Goal: Navigation & Orientation: Understand site structure

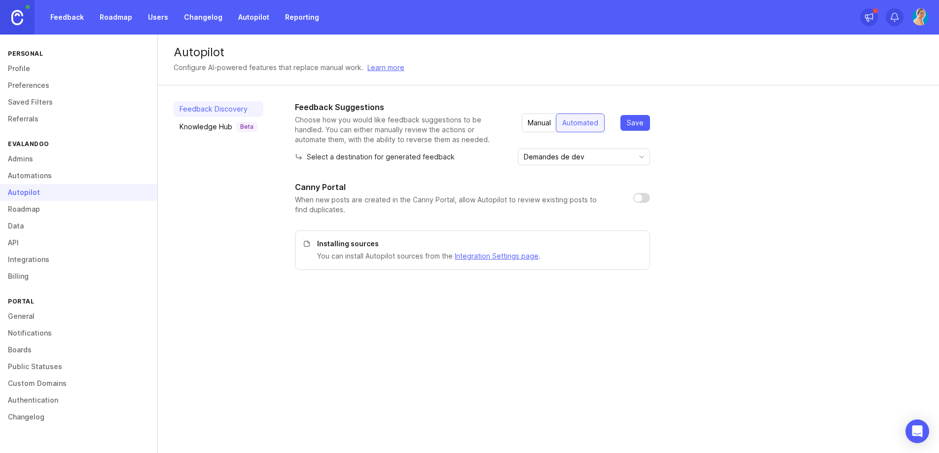
click at [37, 193] on div "Autopilot" at bounding box center [78, 192] width 157 height 17
click at [38, 214] on link "Roadmap" at bounding box center [78, 209] width 157 height 17
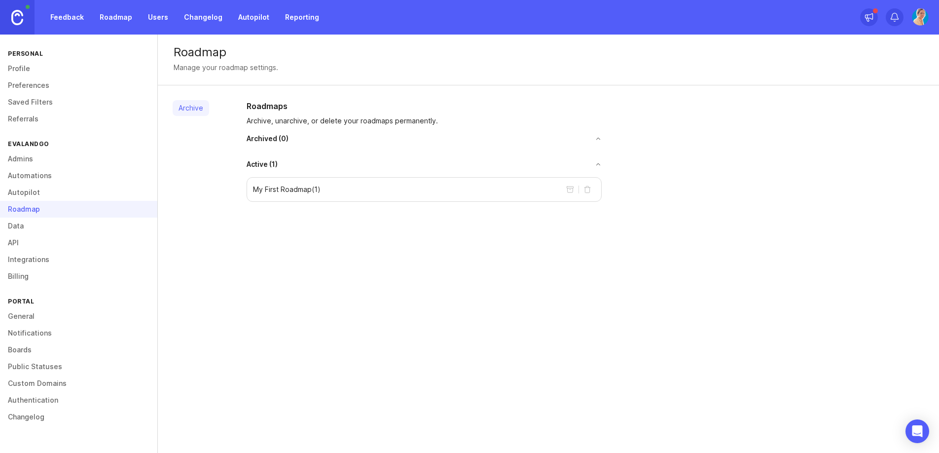
click at [24, 69] on link "Profile" at bounding box center [78, 68] width 157 height 17
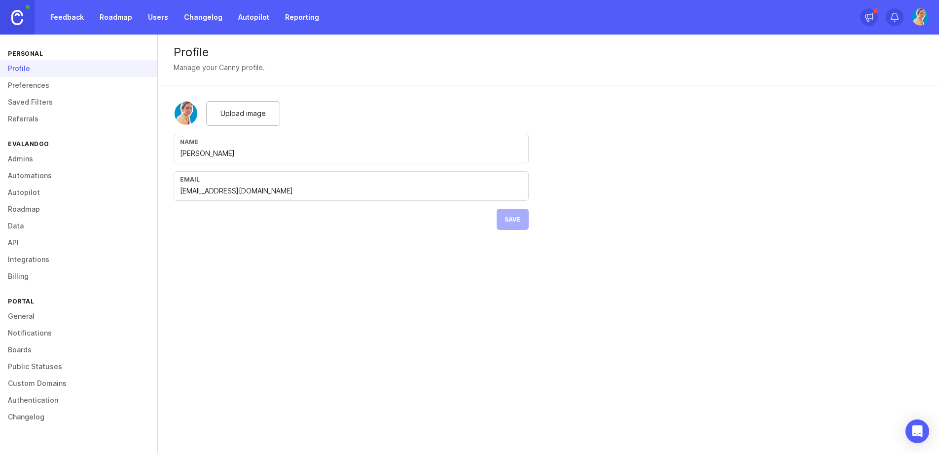
click at [78, 13] on link "Feedback" at bounding box center [66, 17] width 45 height 18
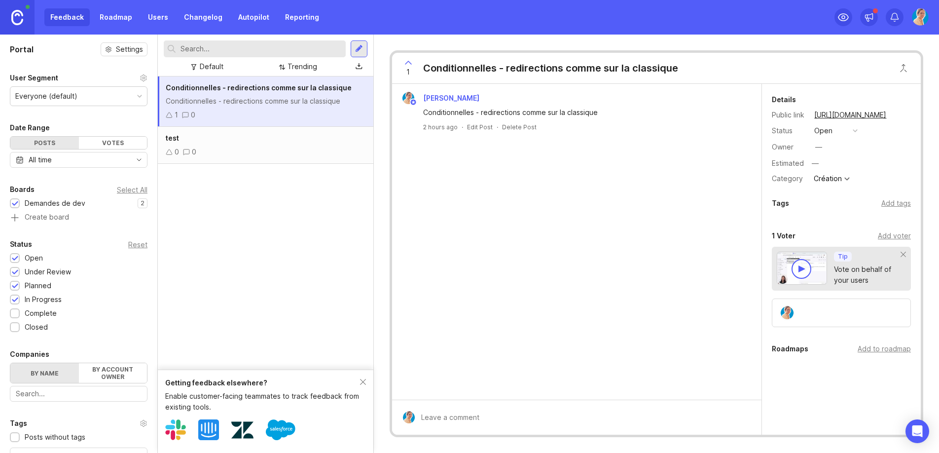
click at [189, 127] on div "test 0 0" at bounding box center [266, 145] width 216 height 37
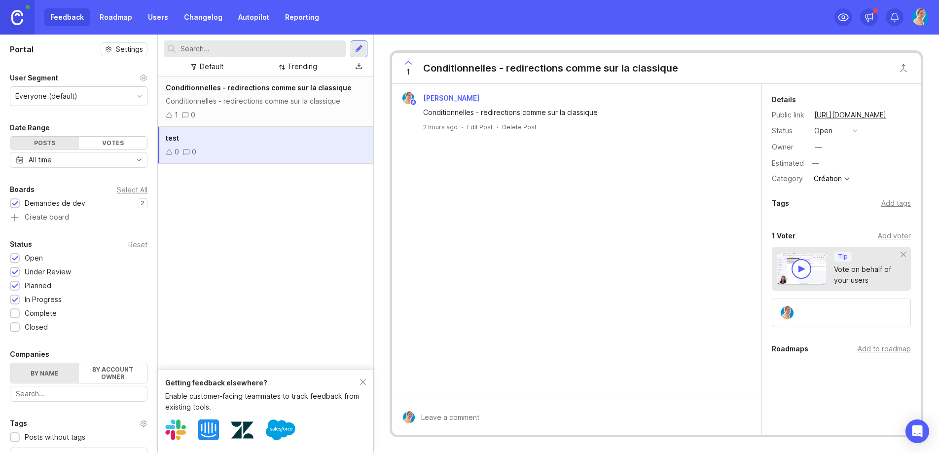
click at [171, 113] on icon at bounding box center [169, 115] width 7 height 7
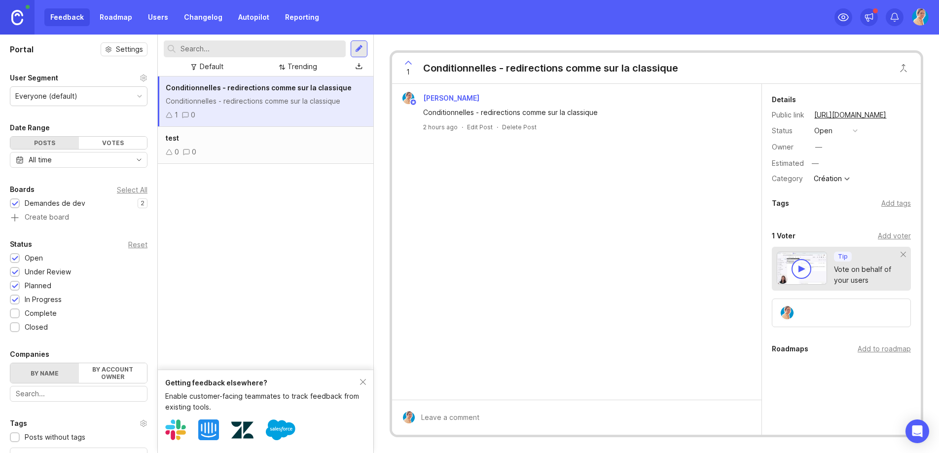
click at [839, 176] on div "Création" at bounding box center [828, 178] width 28 height 7
click at [271, 150] on div "0 0" at bounding box center [266, 152] width 200 height 11
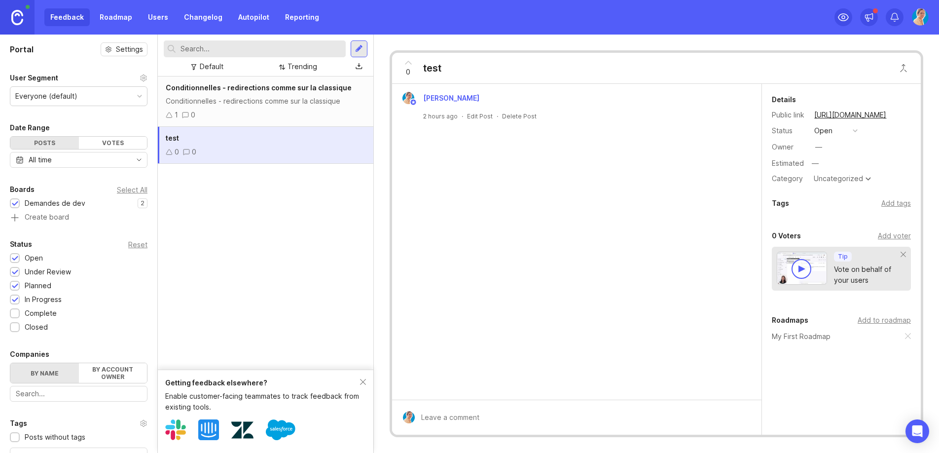
click at [269, 106] on div "Conditionnelles - redirections comme sur la classique" at bounding box center [266, 101] width 200 height 11
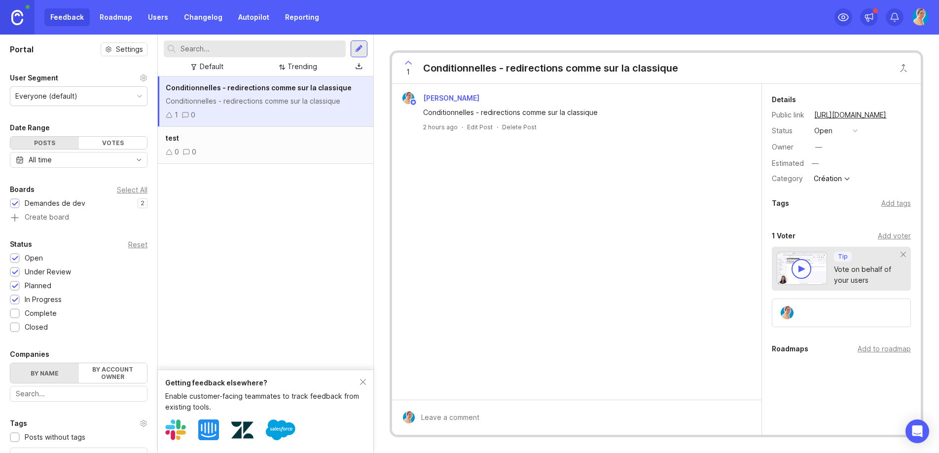
click at [291, 147] on div "0 0" at bounding box center [266, 152] width 200 height 11
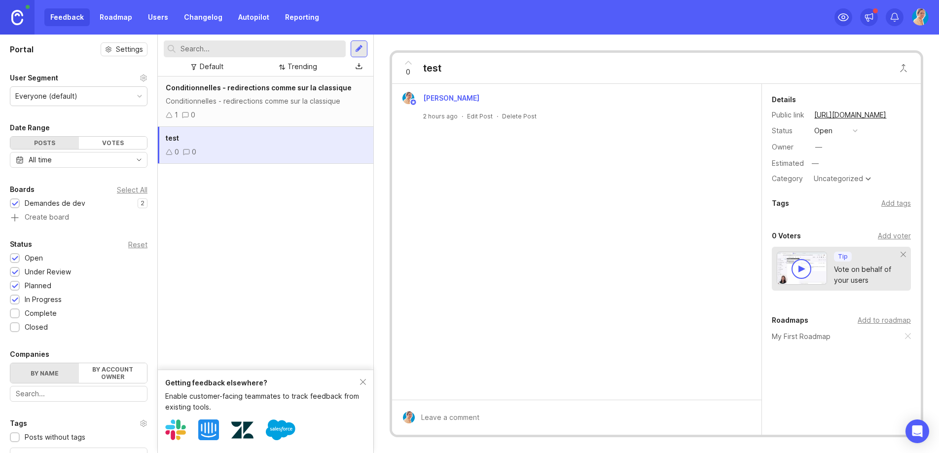
click at [280, 111] on div "1 0" at bounding box center [266, 115] width 200 height 11
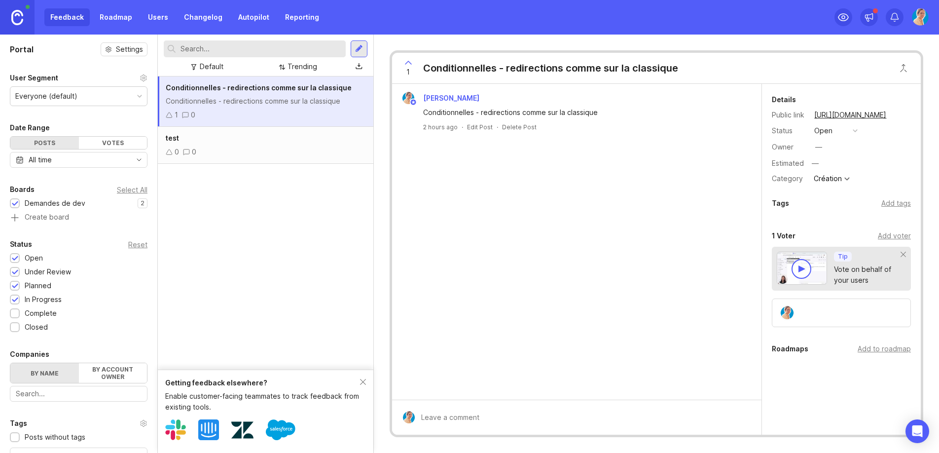
click at [286, 136] on div "test" at bounding box center [266, 138] width 200 height 11
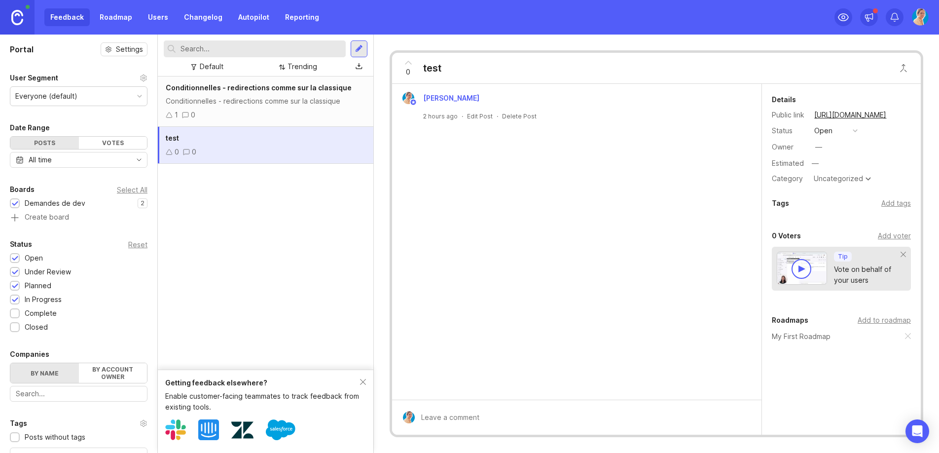
click at [269, 113] on div "1 0" at bounding box center [266, 115] width 200 height 11
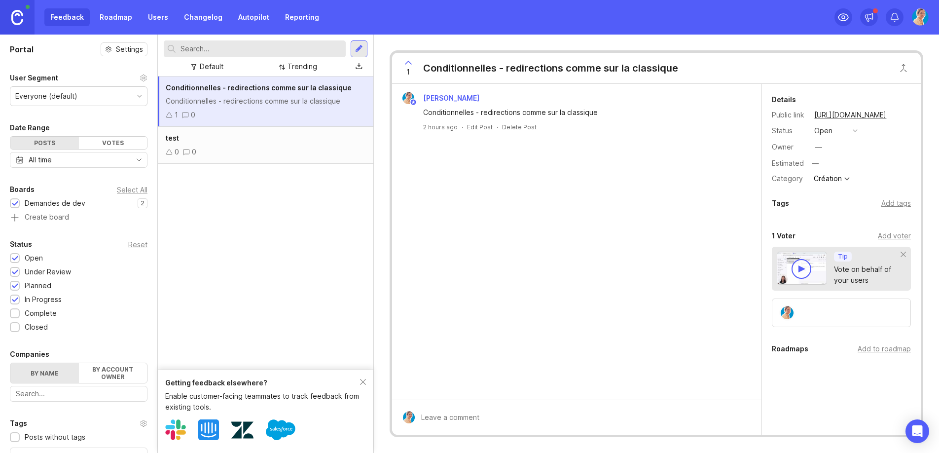
click at [76, 108] on div "Portal Settings User Segment Everyone (default) Date Range Posts Votes All time…" at bounding box center [78, 324] width 157 height 579
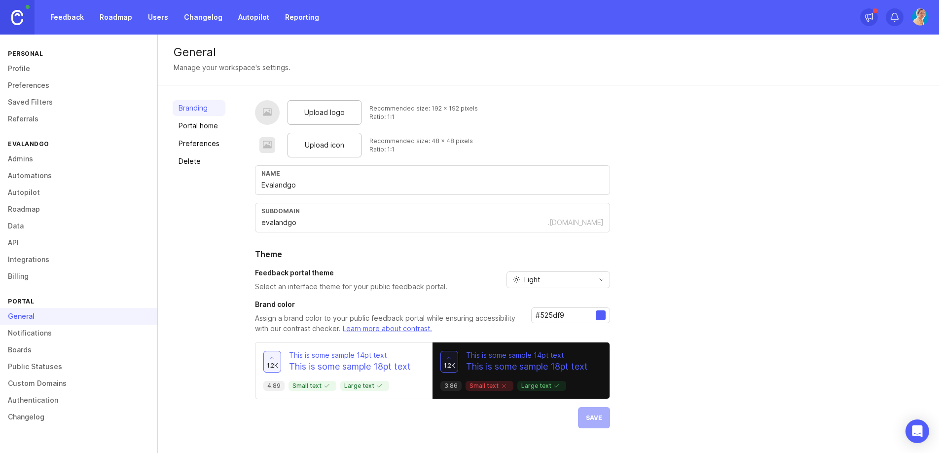
click at [46, 65] on link "Profile" at bounding box center [78, 68] width 157 height 17
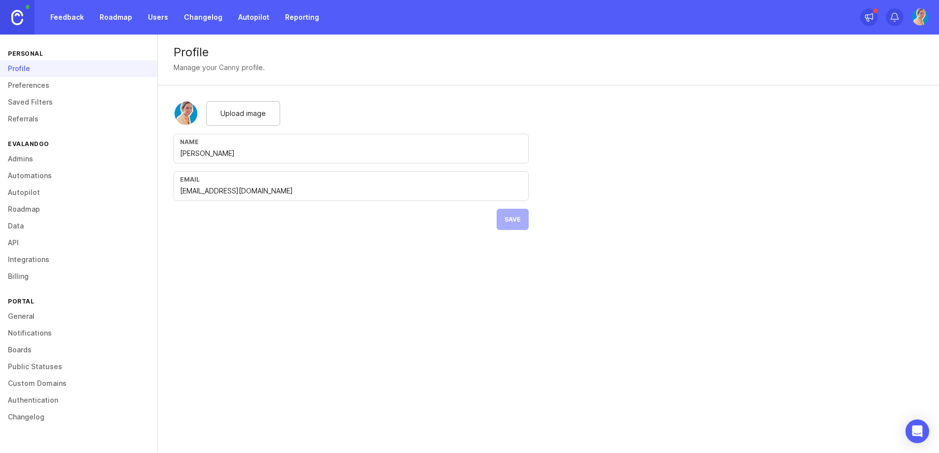
click at [49, 85] on link "Preferences" at bounding box center [78, 85] width 157 height 17
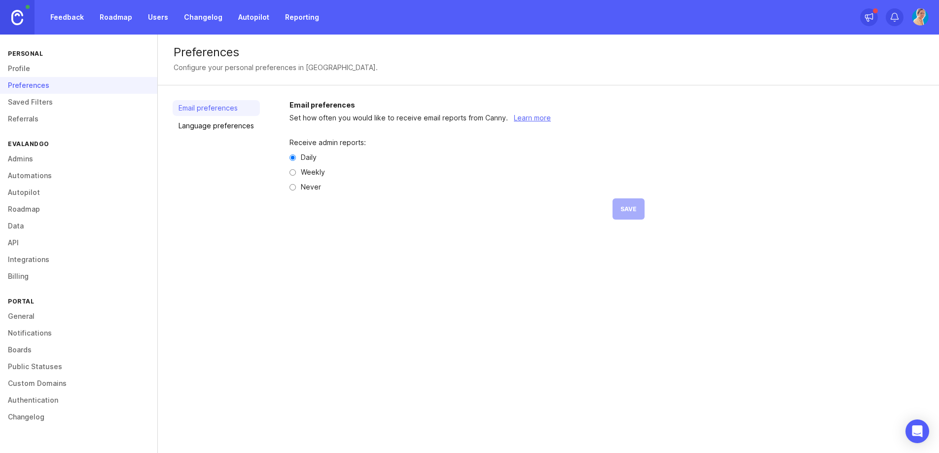
click at [49, 99] on link "Saved Filters" at bounding box center [78, 102] width 157 height 17
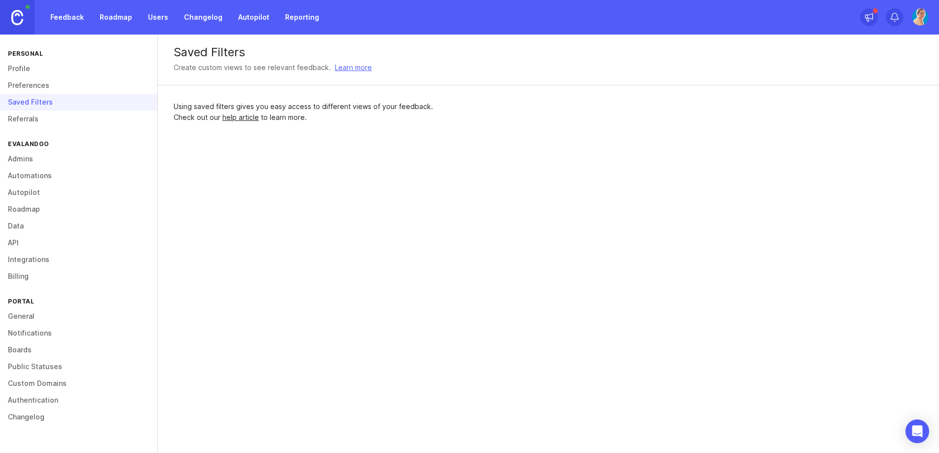
click at [48, 88] on link "Preferences" at bounding box center [78, 85] width 157 height 17
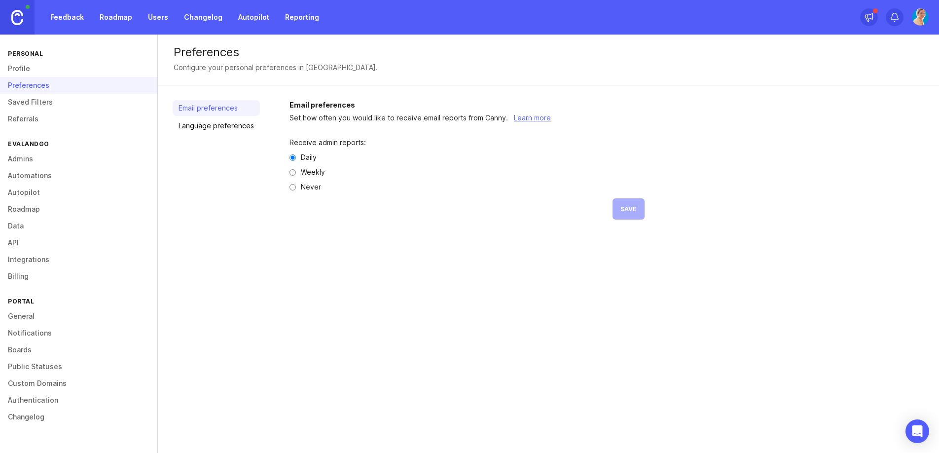
click at [204, 130] on link "Language preferences" at bounding box center [216, 126] width 87 height 16
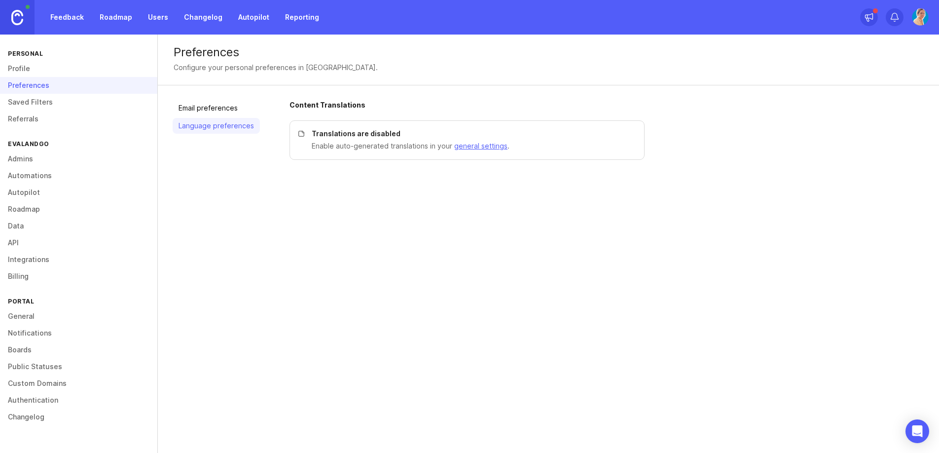
click at [219, 111] on link "Email preferences" at bounding box center [216, 108] width 87 height 16
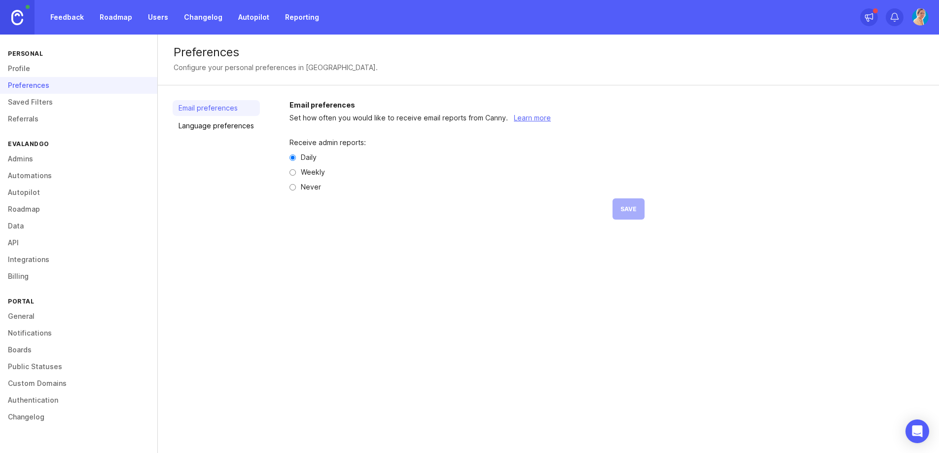
click at [82, 72] on link "Profile" at bounding box center [78, 68] width 157 height 17
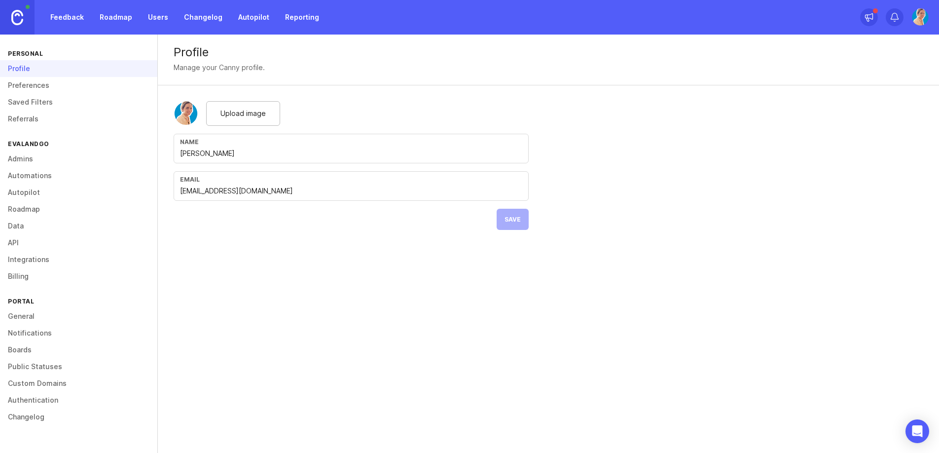
click at [97, 105] on link "Saved Filters" at bounding box center [78, 102] width 157 height 17
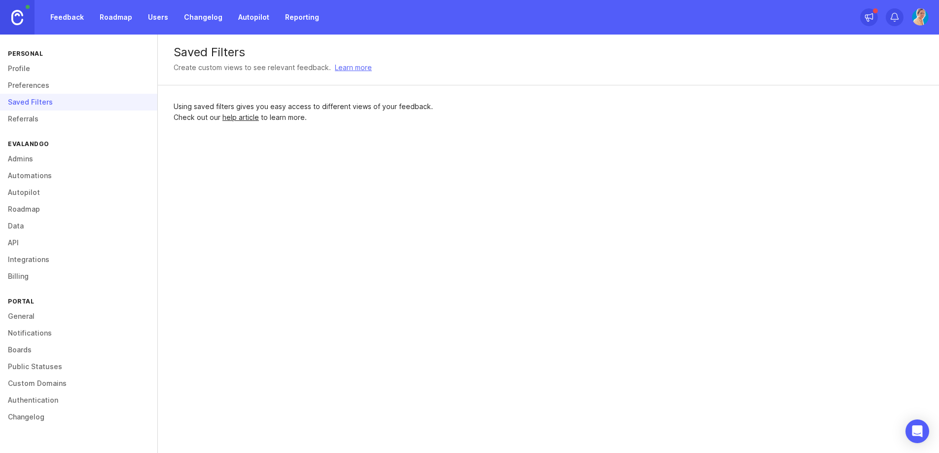
click at [99, 125] on link "Referrals" at bounding box center [78, 119] width 157 height 17
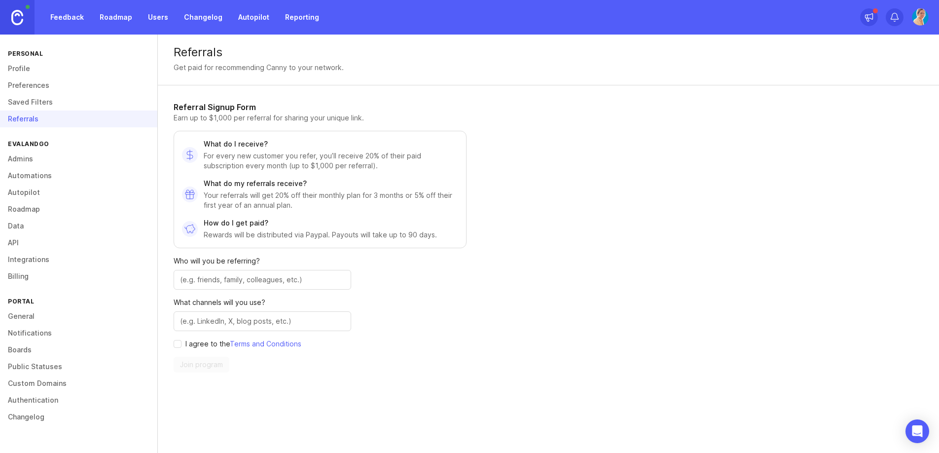
click at [85, 117] on div "Referrals" at bounding box center [78, 119] width 157 height 17
click at [84, 141] on div "Evalandgo" at bounding box center [78, 143] width 157 height 13
click at [82, 159] on link "Admins" at bounding box center [78, 158] width 157 height 17
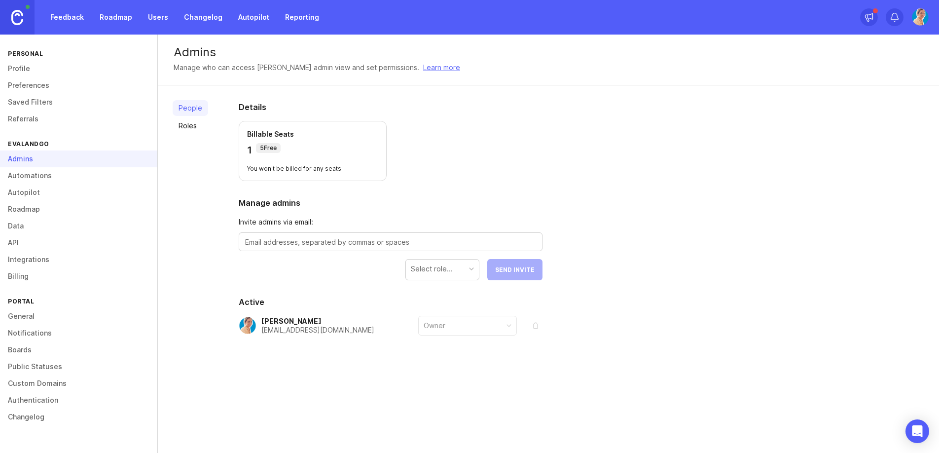
click at [77, 183] on link "Automations" at bounding box center [78, 175] width 157 height 17
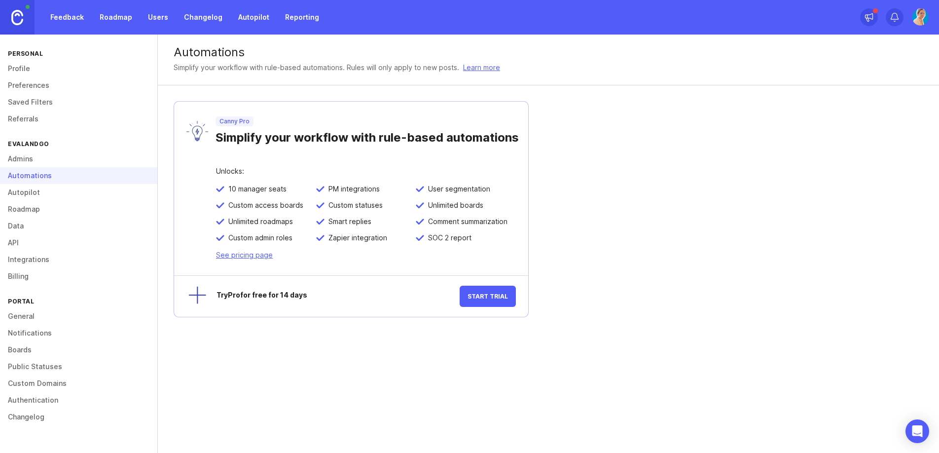
click at [78, 212] on link "Roadmap" at bounding box center [78, 209] width 157 height 17
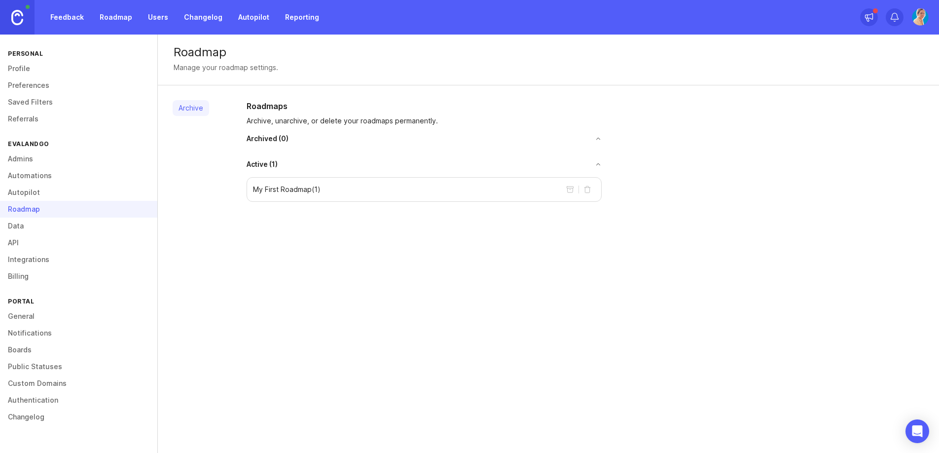
click at [76, 194] on link "Autopilot" at bounding box center [78, 192] width 157 height 17
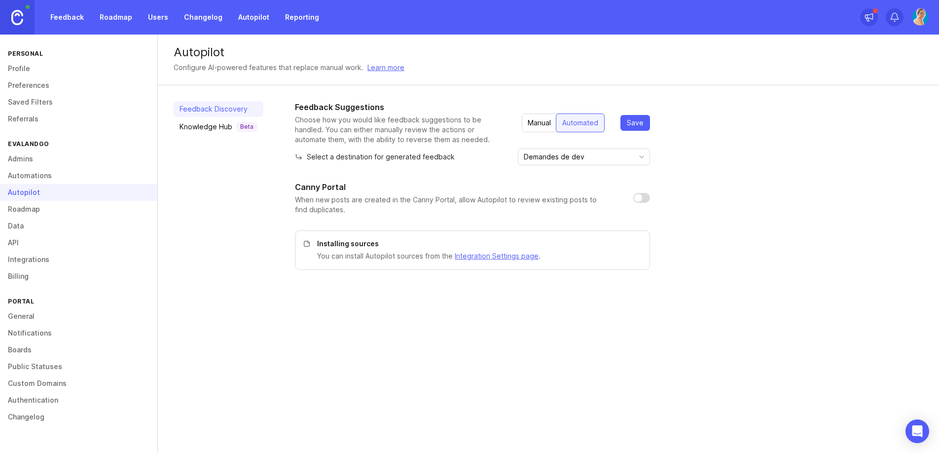
click at [76, 236] on link "API" at bounding box center [78, 242] width 157 height 17
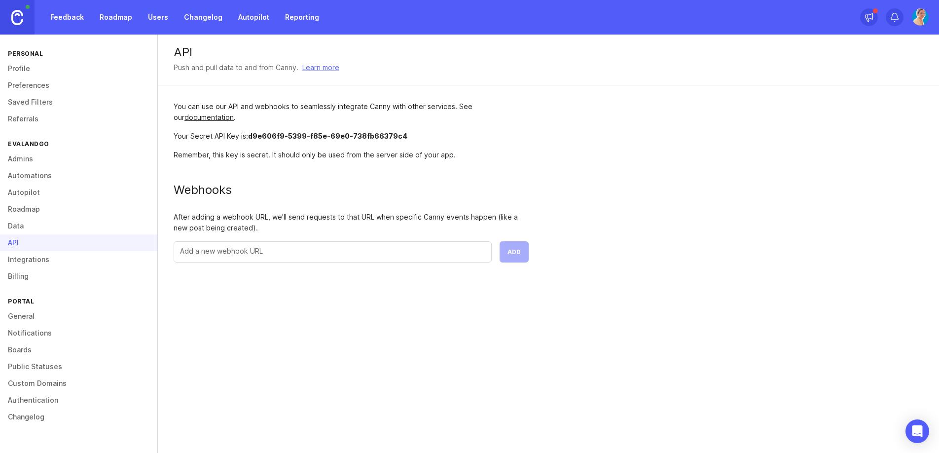
click at [85, 271] on link "Billing" at bounding box center [78, 276] width 157 height 17
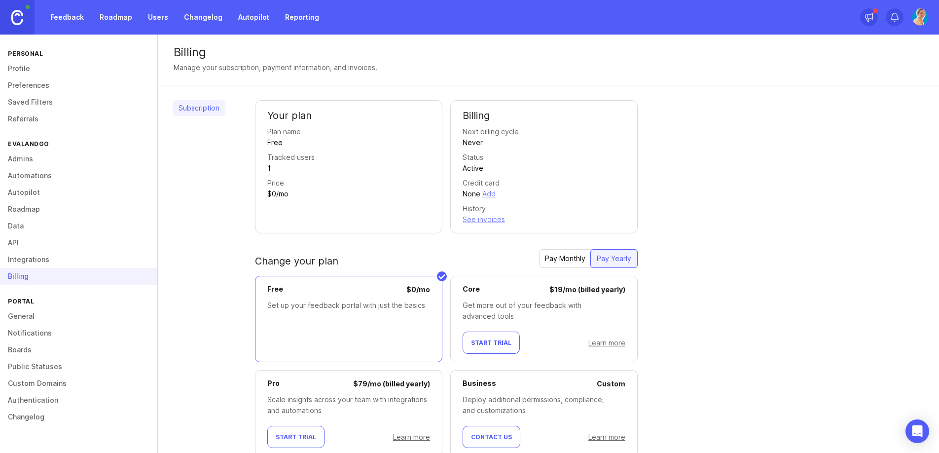
click at [41, 251] on link "Integrations" at bounding box center [78, 259] width 157 height 17
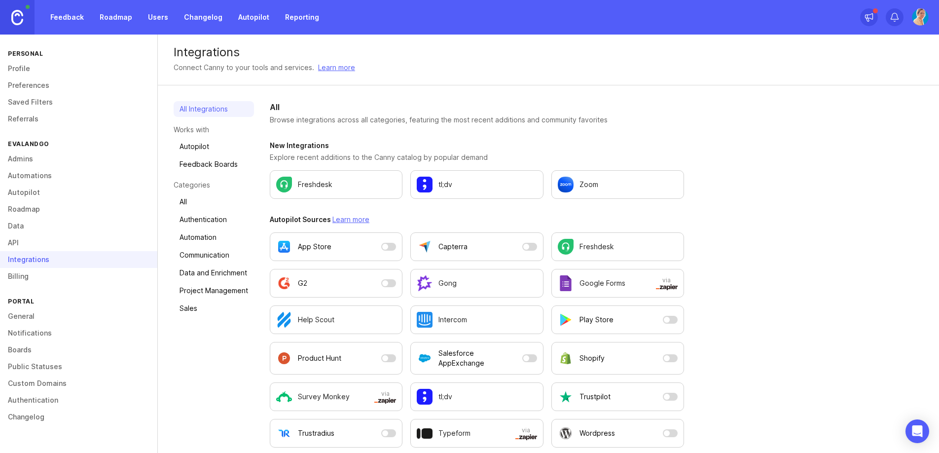
click at [54, 274] on link "Billing" at bounding box center [78, 276] width 157 height 17
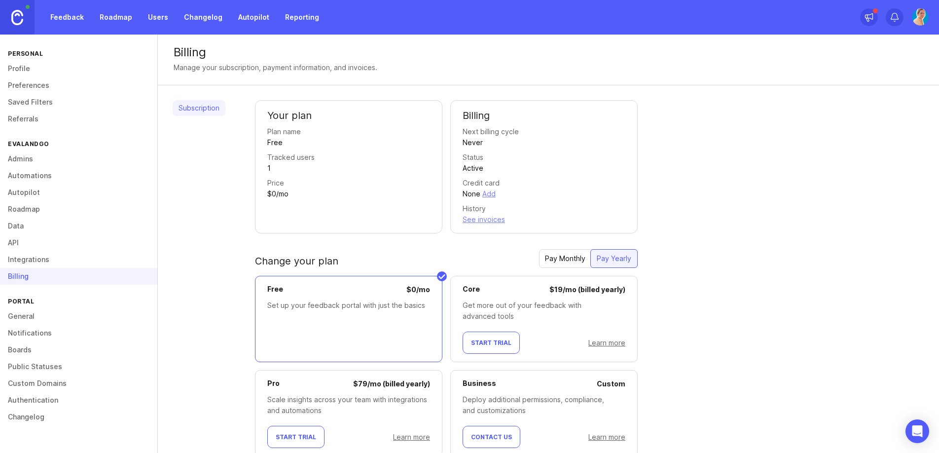
scroll to position [34, 0]
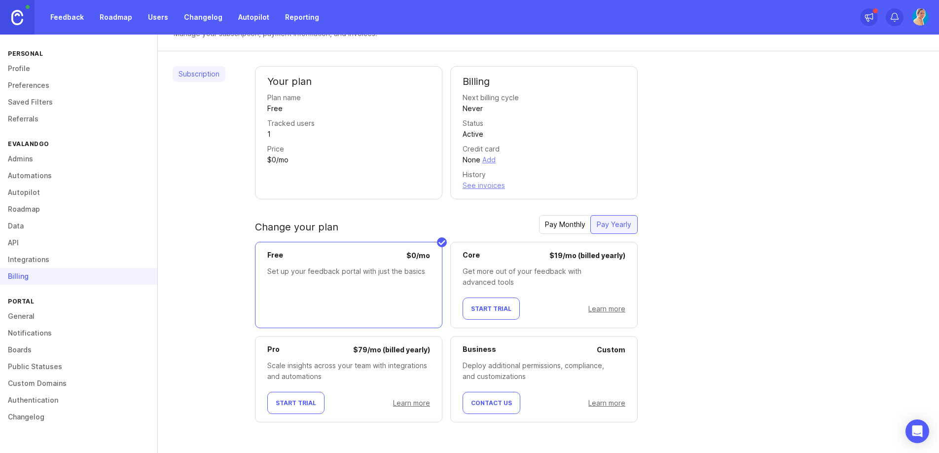
click at [112, 312] on link "General" at bounding box center [78, 316] width 157 height 17
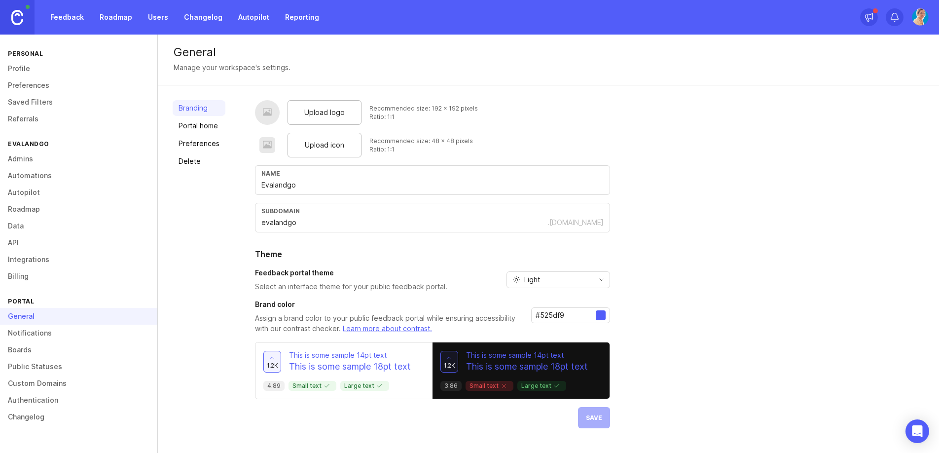
click at [210, 131] on link "Portal home" at bounding box center [199, 126] width 53 height 16
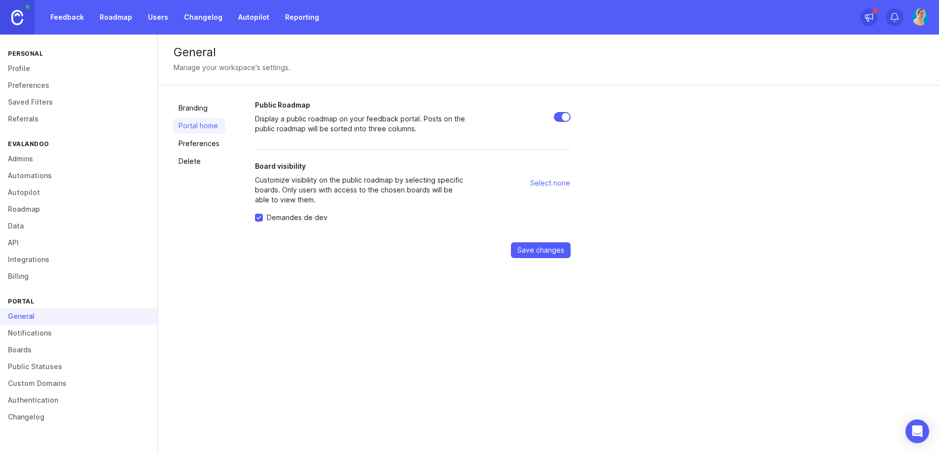
click at [210, 146] on link "Preferences" at bounding box center [199, 144] width 53 height 16
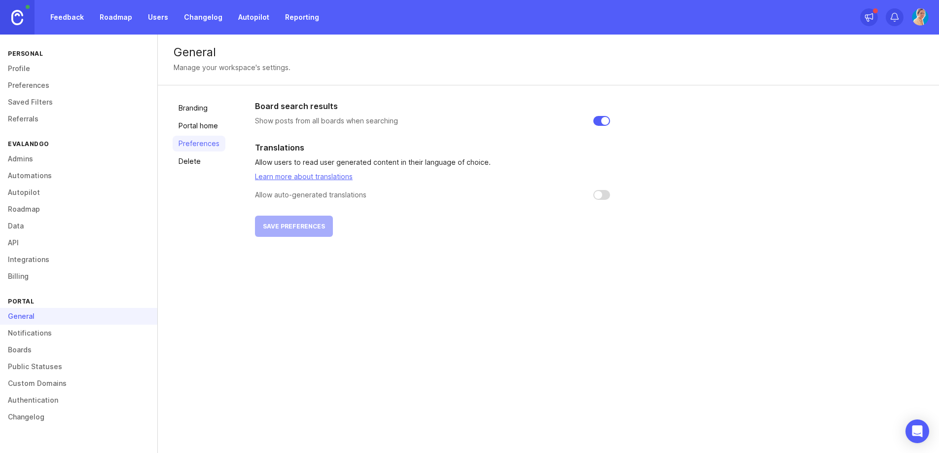
click at [209, 128] on link "Portal home" at bounding box center [199, 126] width 53 height 16
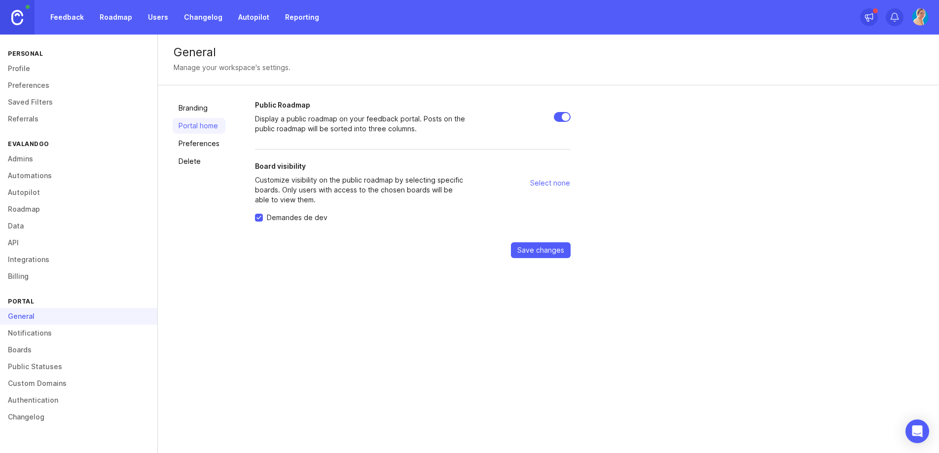
click at [86, 336] on link "Notifications" at bounding box center [78, 333] width 157 height 17
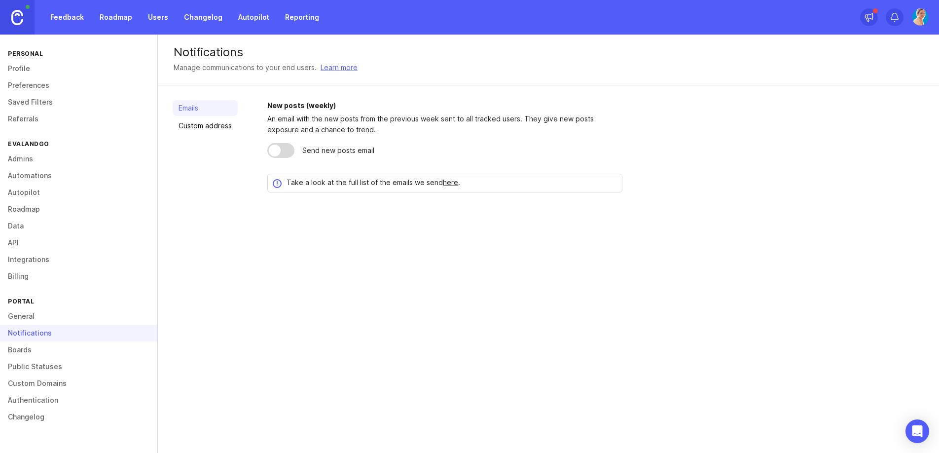
click at [90, 349] on link "Boards" at bounding box center [78, 349] width 157 height 17
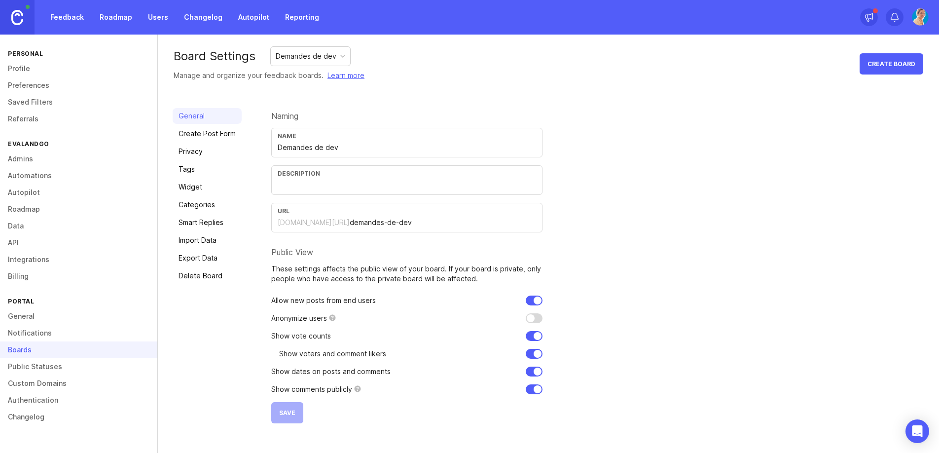
click at [87, 371] on link "Public Statuses" at bounding box center [78, 366] width 157 height 17
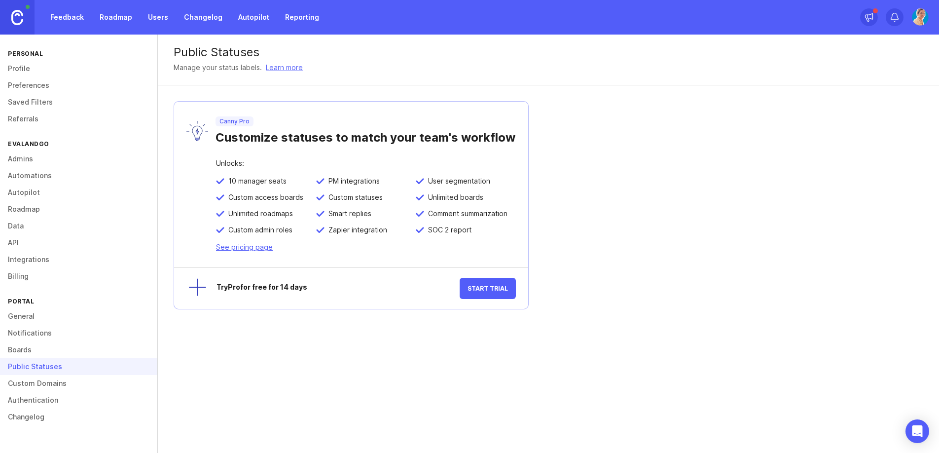
click at [78, 382] on link "Custom Domains" at bounding box center [78, 383] width 157 height 17
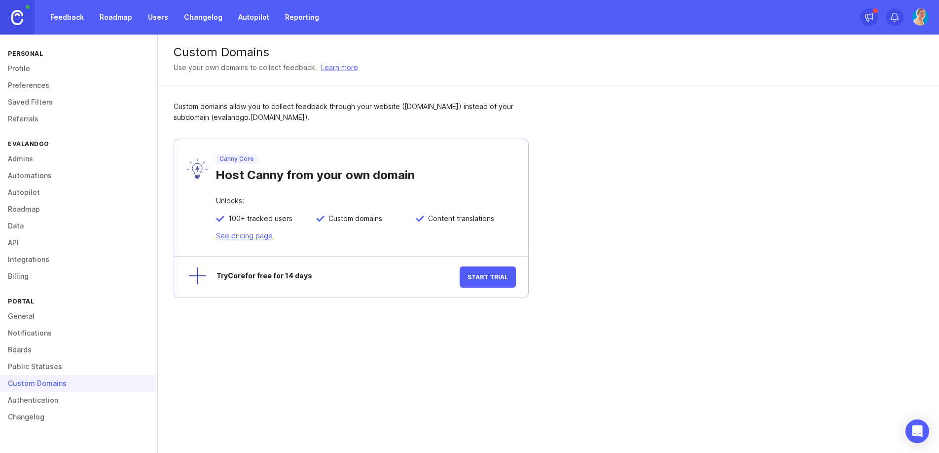
click at [68, 397] on link "Authentication" at bounding box center [78, 400] width 157 height 17
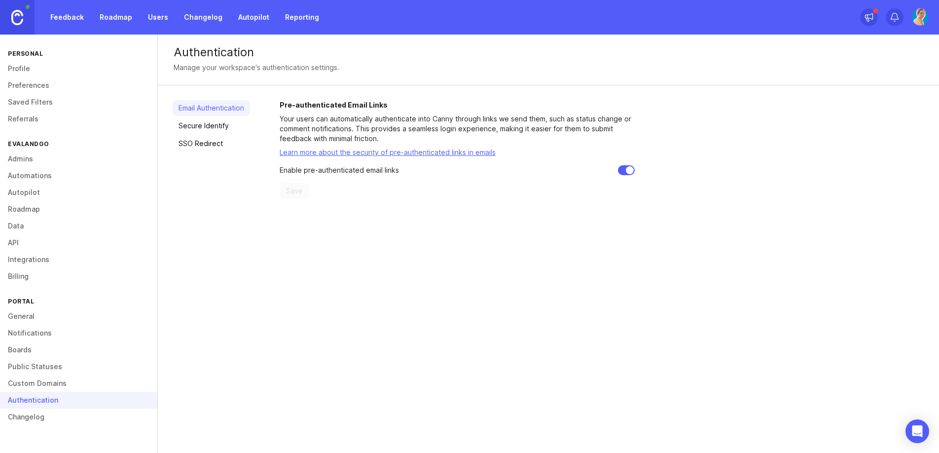
click at [62, 410] on link "Changelog" at bounding box center [78, 417] width 157 height 17
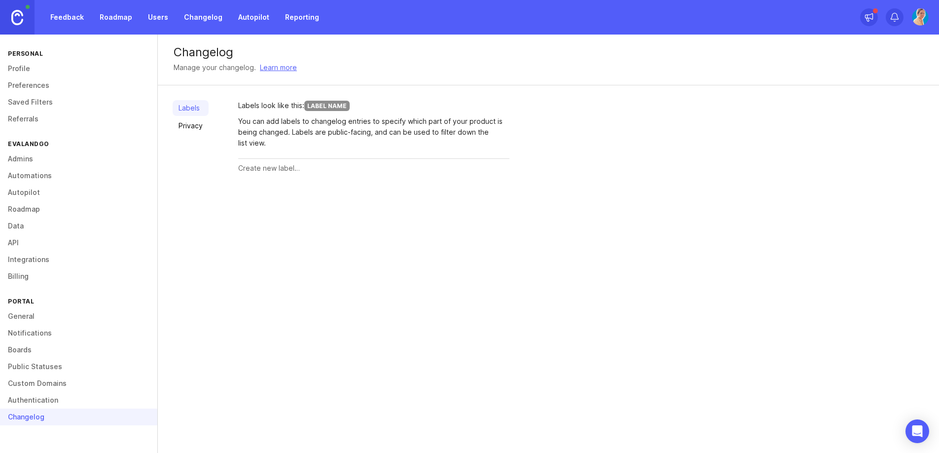
click at [31, 65] on link "Profile" at bounding box center [78, 68] width 157 height 17
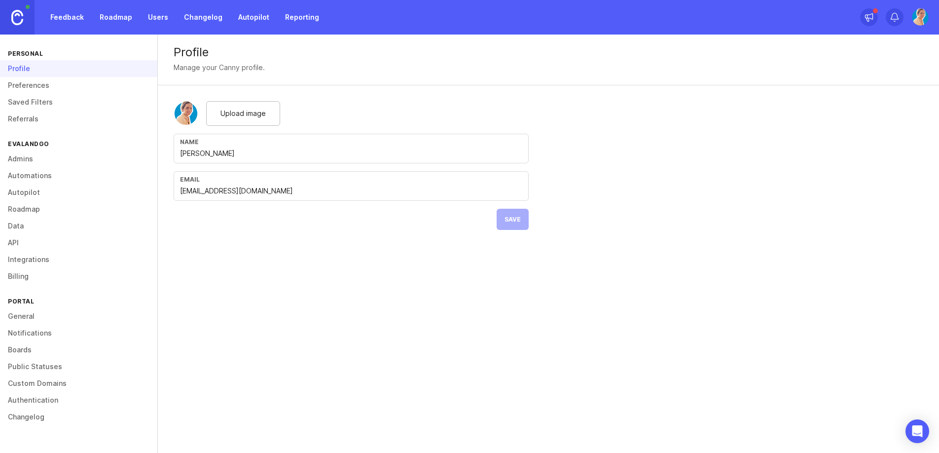
click at [232, 22] on link "Autopilot" at bounding box center [253, 17] width 43 height 18
